Goal: Task Accomplishment & Management: Manage account settings

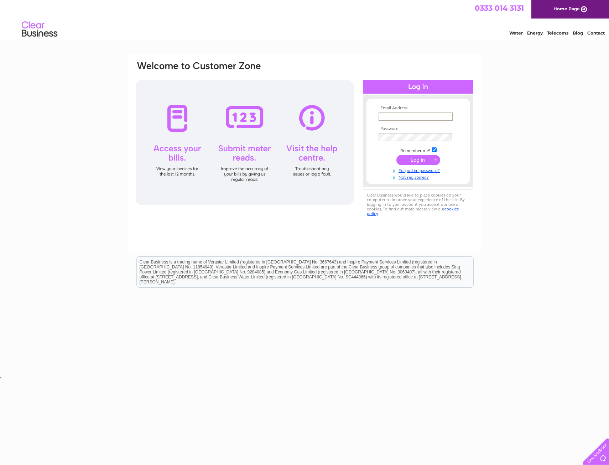
click at [401, 115] on input "text" at bounding box center [415, 116] width 74 height 9
type input "[EMAIL_ADDRESS][DOMAIN_NAME]"
click at [597, 42] on html "0333 014 3131 Home Page Water Energy Telecoms Blog Contact" at bounding box center [304, 21] width 609 height 42
click at [414, 159] on input "submit" at bounding box center [418, 160] width 44 height 10
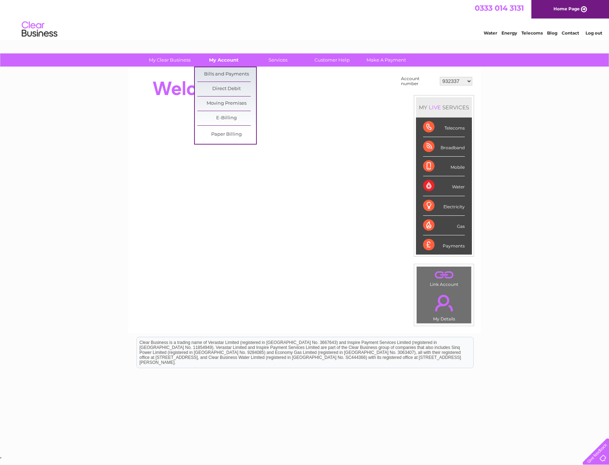
click at [231, 62] on link "My Account" at bounding box center [223, 59] width 59 height 13
click at [231, 72] on link "Bills and Payments" at bounding box center [226, 74] width 59 height 14
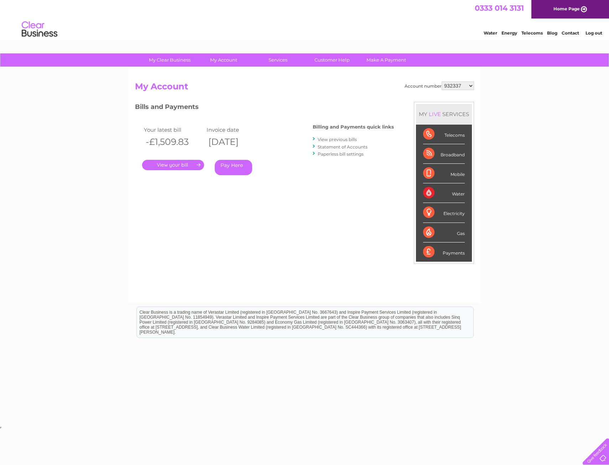
click at [471, 85] on select "932337 952419 954067 954068 954069 954070 30293087" at bounding box center [457, 86] width 32 height 9
select select "30293087"
click at [441, 82] on select "932337 952419 954067 954068 954069 954070 30293087" at bounding box center [457, 86] width 32 height 9
click at [172, 163] on link "." at bounding box center [173, 165] width 62 height 10
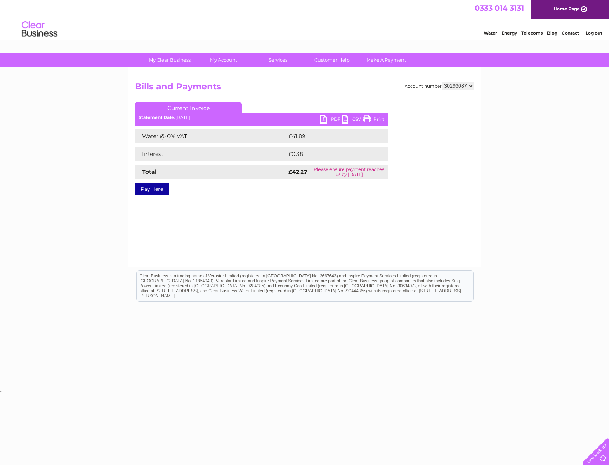
click at [327, 116] on link "PDF" at bounding box center [330, 120] width 21 height 10
